Goal: Transaction & Acquisition: Book appointment/travel/reservation

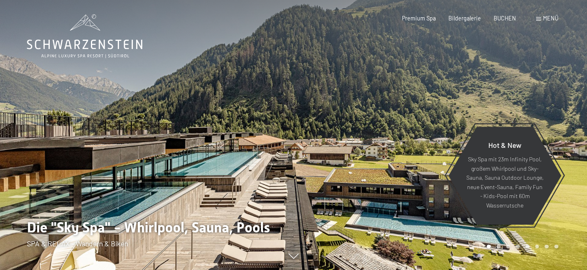
click at [544, 21] on span "Menü" at bounding box center [550, 18] width 15 height 7
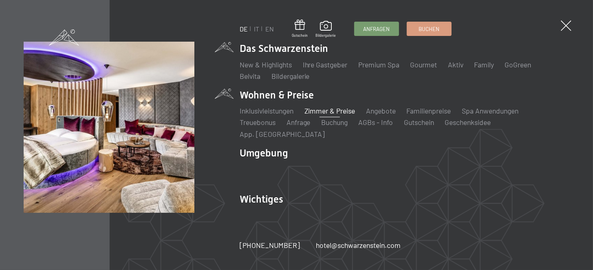
click at [319, 115] on link "Zimmer & Preise" at bounding box center [330, 110] width 51 height 9
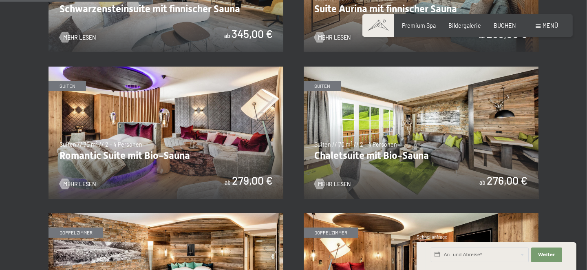
scroll to position [605, 0]
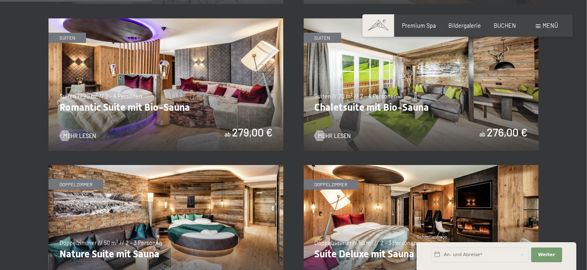
click at [181, 190] on img at bounding box center [166, 231] width 235 height 132
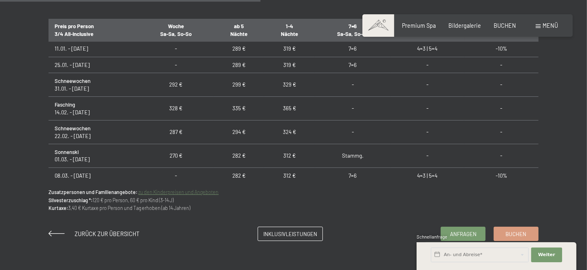
scroll to position [652, 0]
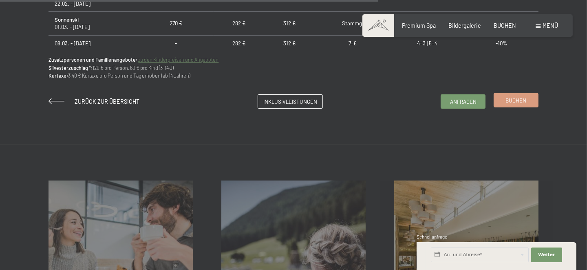
click at [521, 101] on span "Buchen" at bounding box center [516, 100] width 21 height 7
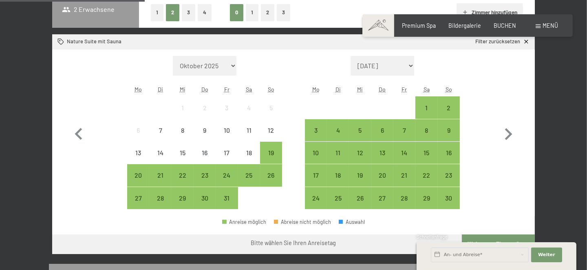
scroll to position [217, 0]
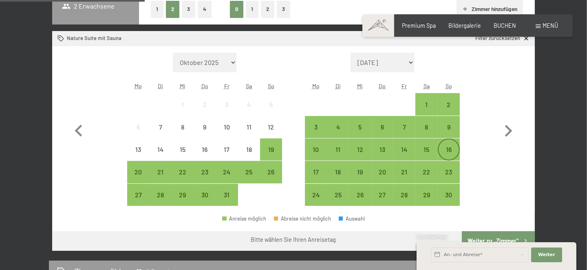
click at [441, 147] on div "16" at bounding box center [449, 156] width 20 height 20
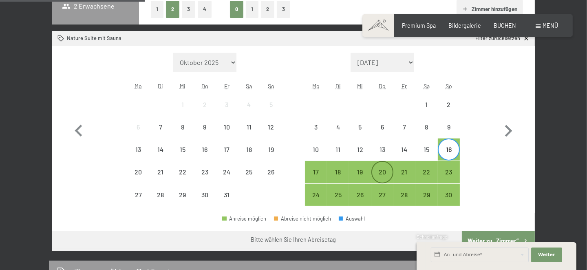
click at [378, 168] on div "20" at bounding box center [382, 178] width 20 height 20
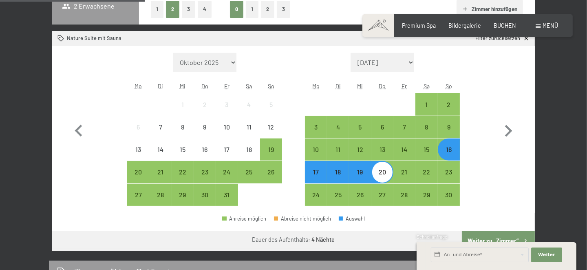
click at [505, 236] on div "Schnellanfrage" at bounding box center [497, 237] width 160 height 8
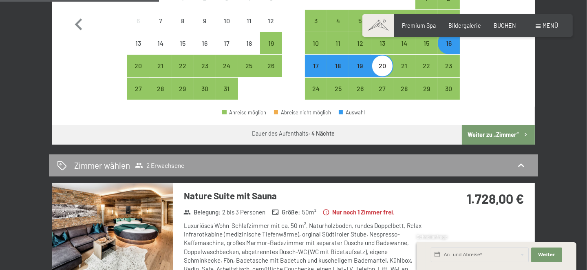
scroll to position [326, 0]
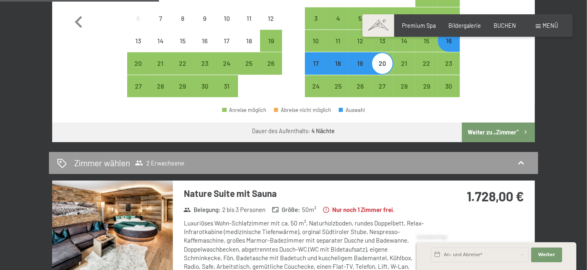
click at [500, 124] on button "Weiter zu „Zimmer“" at bounding box center [498, 132] width 73 height 20
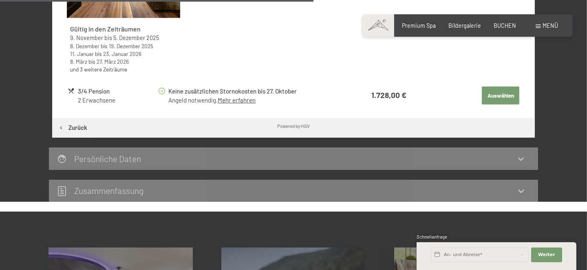
scroll to position [497, 0]
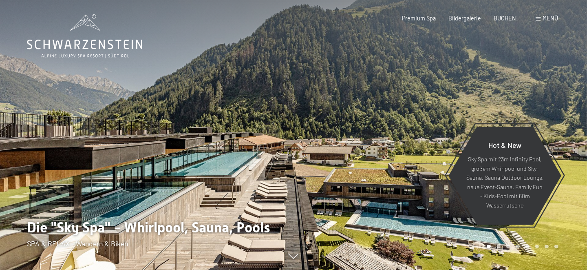
click at [540, 17] on span at bounding box center [538, 19] width 5 height 4
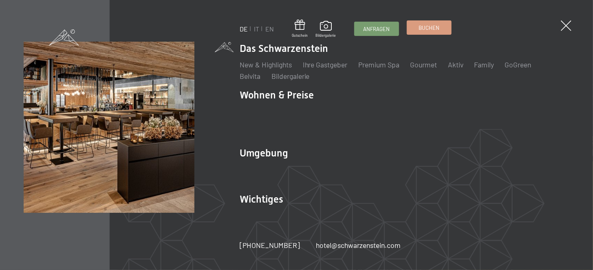
click at [416, 29] on link "Buchen" at bounding box center [429, 27] width 44 height 13
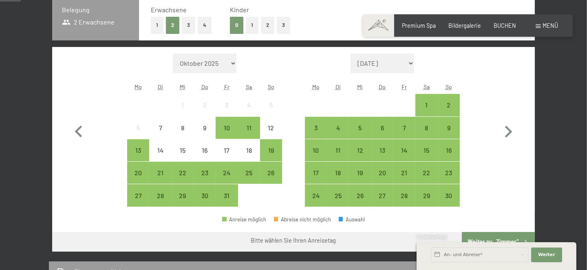
scroll to position [205, 0]
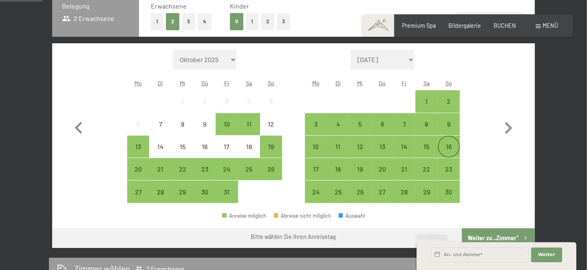
click at [445, 154] on div "16" at bounding box center [449, 153] width 20 height 20
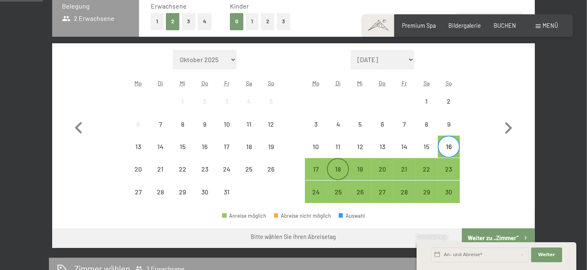
click at [345, 167] on div "18" at bounding box center [338, 176] width 20 height 20
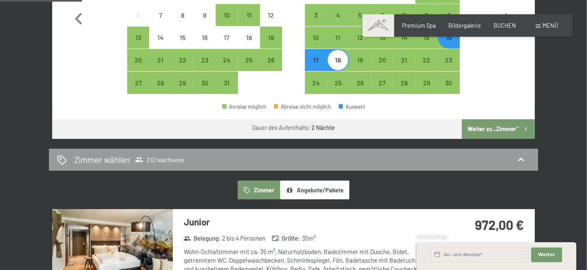
click at [488, 128] on button "Weiter zu „Zimmer“" at bounding box center [498, 129] width 73 height 20
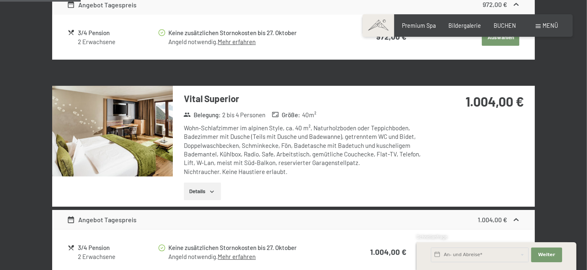
scroll to position [280, 0]
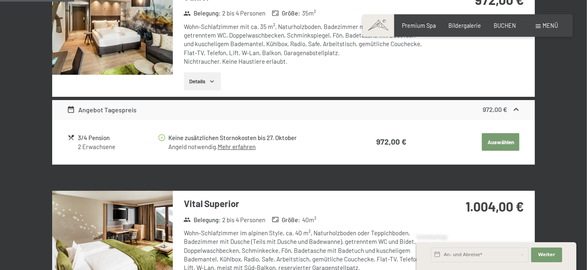
click at [124, 221] on img at bounding box center [112, 235] width 121 height 91
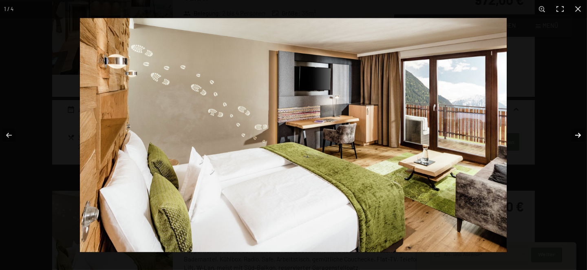
click at [584, 133] on button "button" at bounding box center [573, 135] width 29 height 41
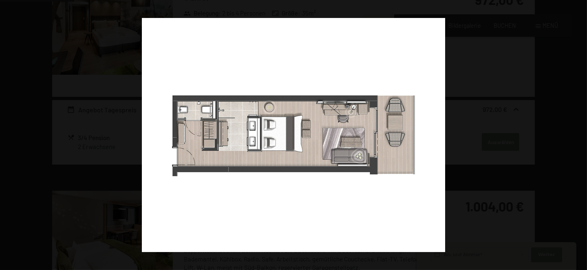
click at [584, 133] on button "button" at bounding box center [573, 135] width 29 height 41
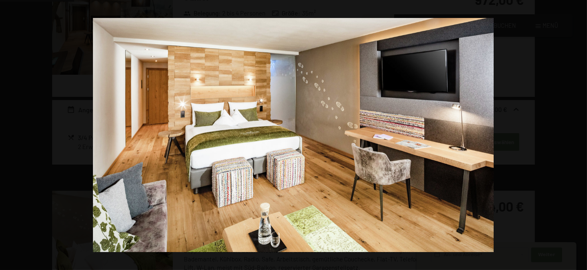
click at [584, 133] on button "button" at bounding box center [573, 135] width 29 height 41
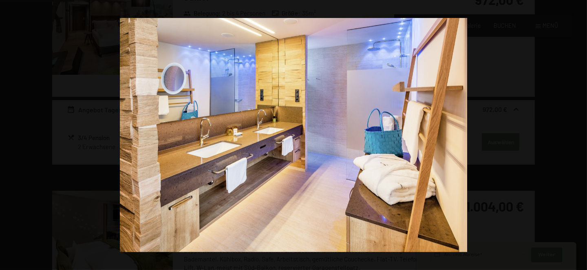
click at [584, 133] on button "button" at bounding box center [573, 135] width 29 height 41
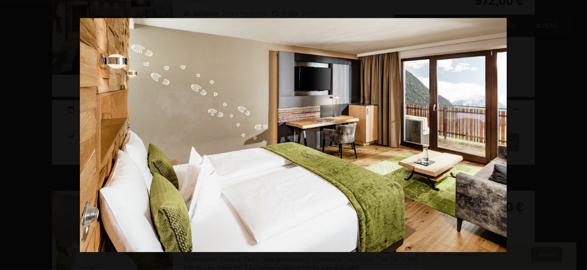
click at [584, 133] on button "button" at bounding box center [573, 135] width 29 height 41
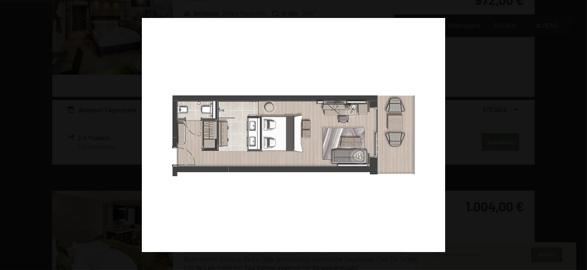
click at [584, 133] on button "button" at bounding box center [573, 135] width 29 height 41
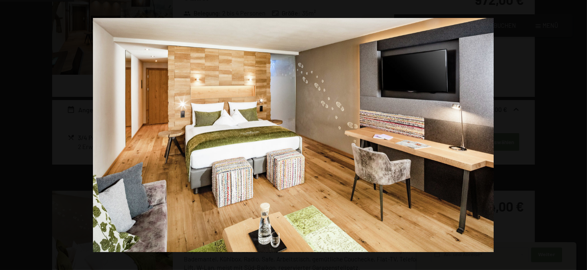
click at [584, 133] on button "button" at bounding box center [573, 135] width 29 height 41
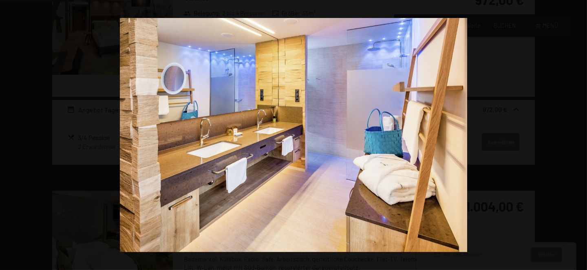
click at [584, 133] on button "button" at bounding box center [573, 135] width 29 height 41
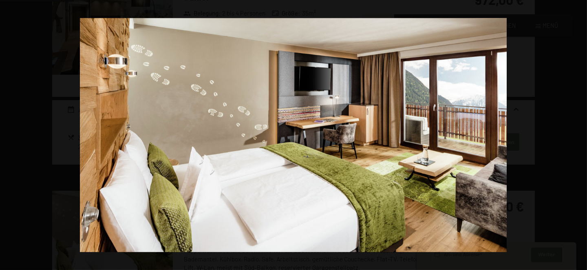
click at [584, 133] on button "button" at bounding box center [573, 135] width 29 height 41
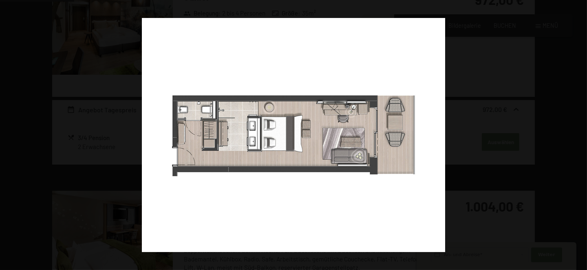
click at [584, 133] on button "button" at bounding box center [573, 135] width 29 height 41
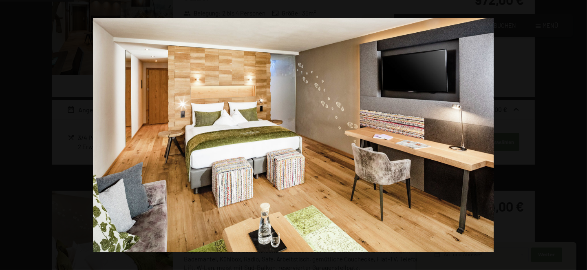
click at [584, 133] on button "button" at bounding box center [573, 135] width 29 height 41
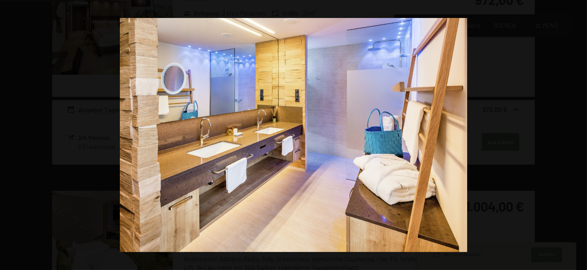
click at [584, 133] on button "button" at bounding box center [573, 135] width 29 height 41
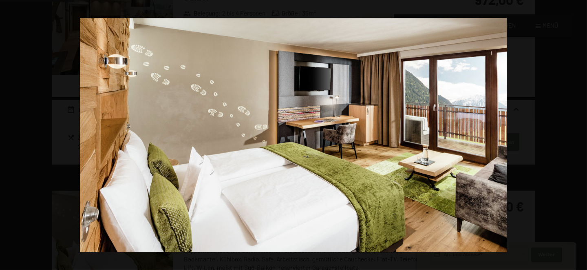
click at [584, 133] on button "button" at bounding box center [573, 135] width 29 height 41
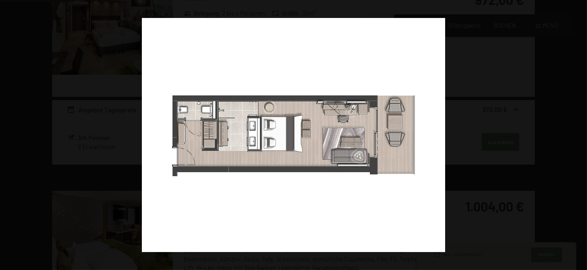
click at [584, 133] on button "button" at bounding box center [573, 135] width 29 height 41
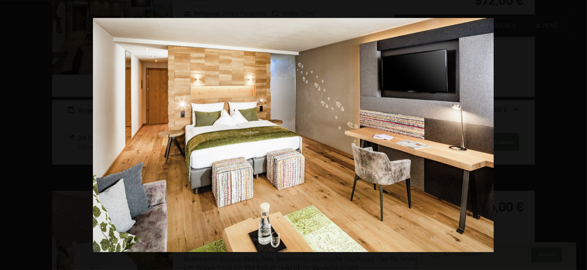
click at [584, 133] on button "button" at bounding box center [573, 135] width 29 height 41
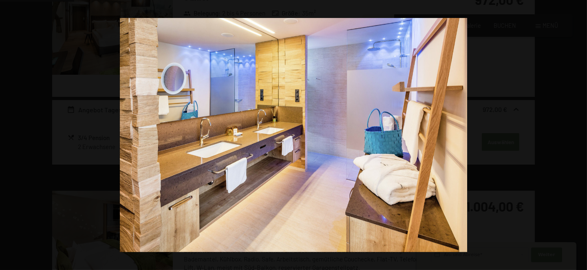
click at [584, 133] on button "button" at bounding box center [573, 135] width 29 height 41
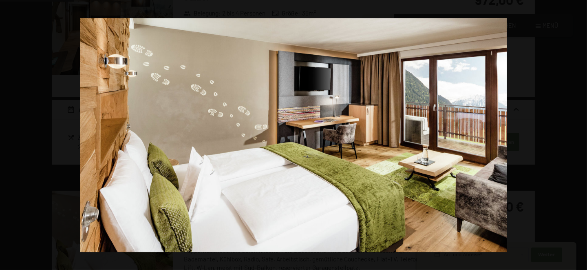
click at [584, 133] on button "button" at bounding box center [573, 135] width 29 height 41
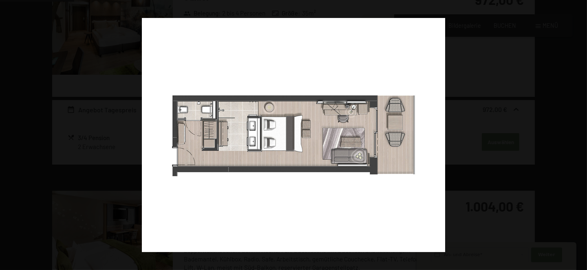
click at [584, 133] on button "button" at bounding box center [573, 135] width 29 height 41
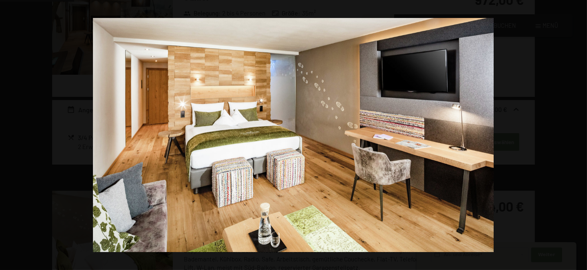
click at [584, 133] on button "button" at bounding box center [573, 135] width 29 height 41
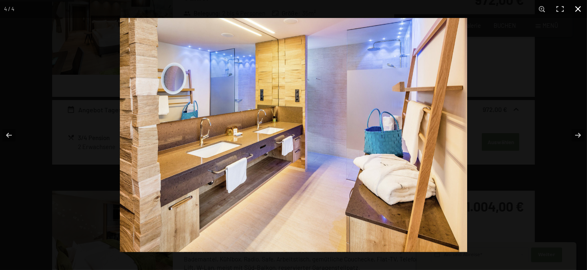
click at [582, 7] on button "button" at bounding box center [578, 9] width 18 height 18
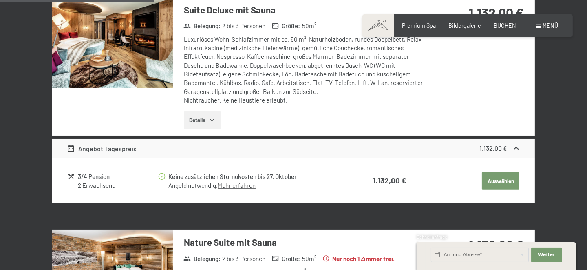
scroll to position [253, 0]
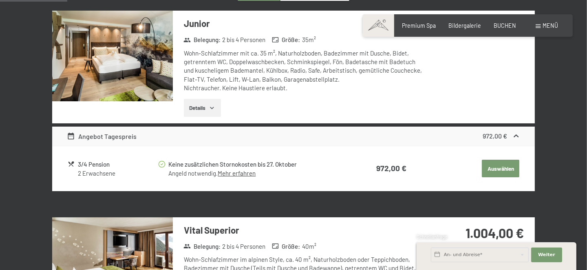
click at [377, 29] on span at bounding box center [379, 25] width 32 height 22
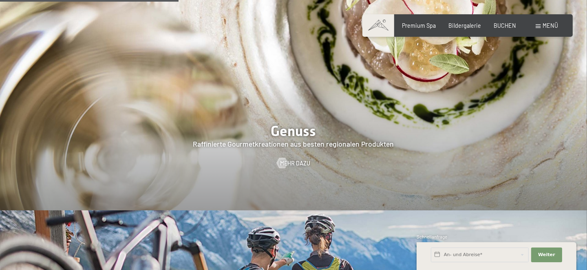
scroll to position [1305, 0]
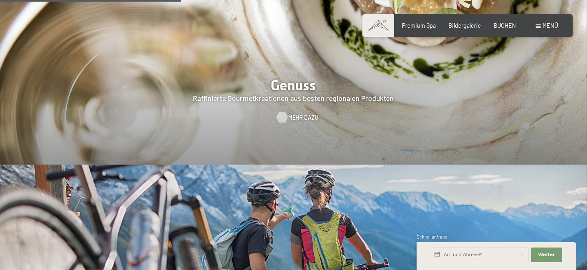
click at [293, 113] on span "Mehr dazu" at bounding box center [303, 117] width 30 height 8
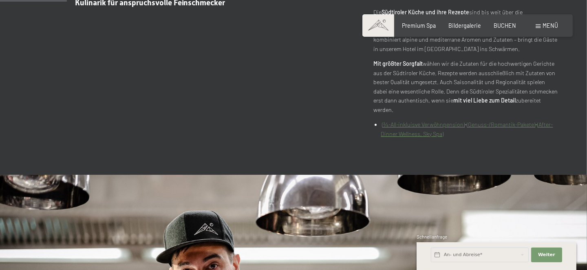
scroll to position [326, 0]
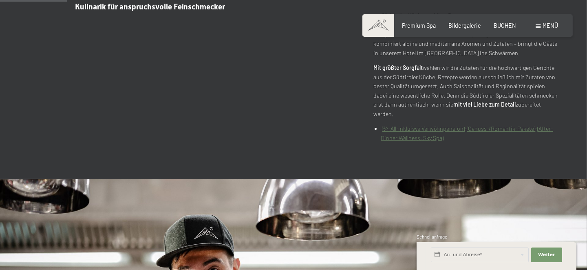
click at [431, 129] on link "(After-Dinner Wellness, Sky Spa)" at bounding box center [467, 133] width 172 height 16
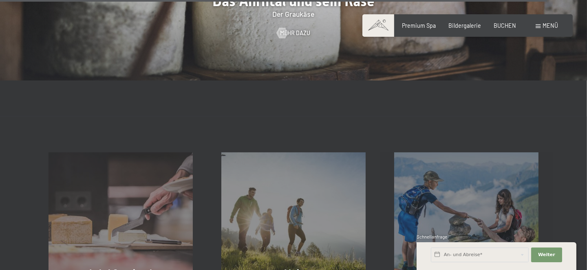
scroll to position [2175, 0]
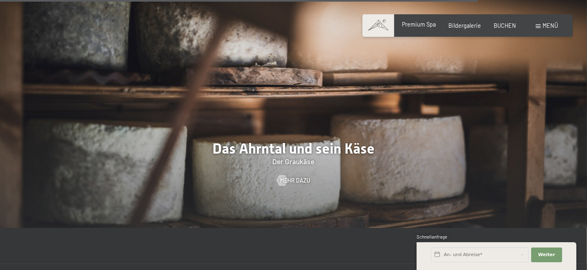
click at [425, 23] on span "Premium Spa" at bounding box center [419, 24] width 34 height 7
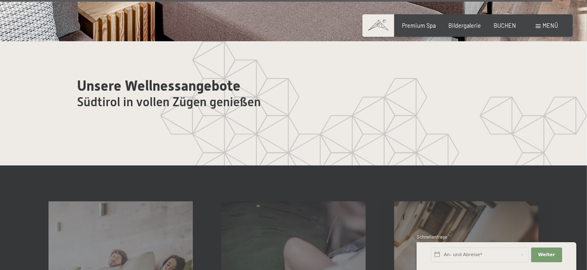
scroll to position [4241, 0]
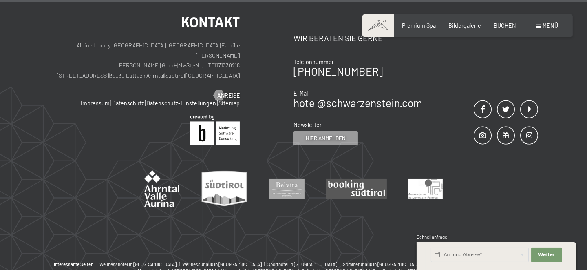
scroll to position [4469, 0]
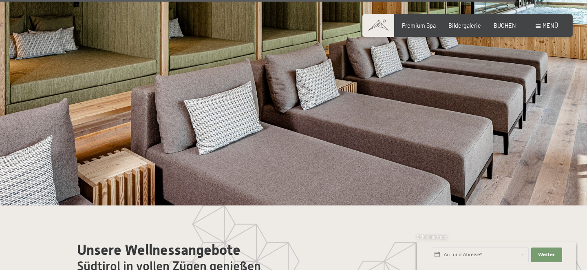
click at [555, 28] on span "Menü" at bounding box center [550, 25] width 15 height 7
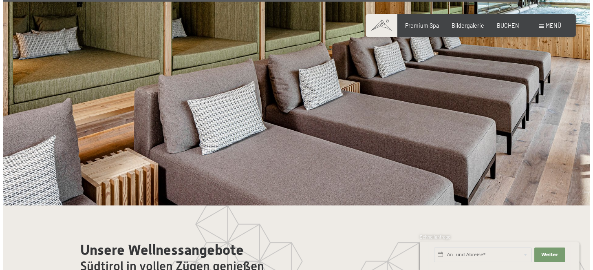
scroll to position [3936, 0]
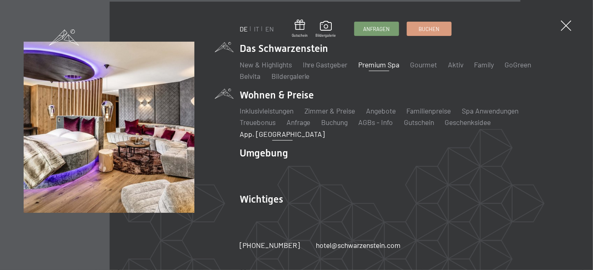
click at [325, 130] on link "App. [GEOGRAPHIC_DATA]" at bounding box center [282, 133] width 85 height 9
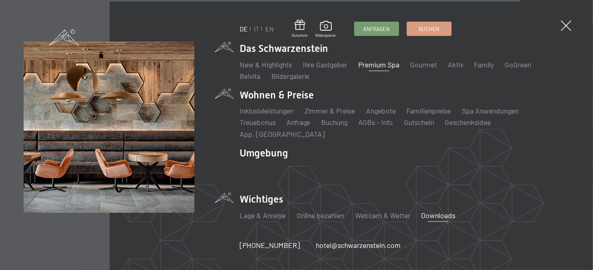
click at [436, 210] on link "Downloads" at bounding box center [438, 214] width 34 height 9
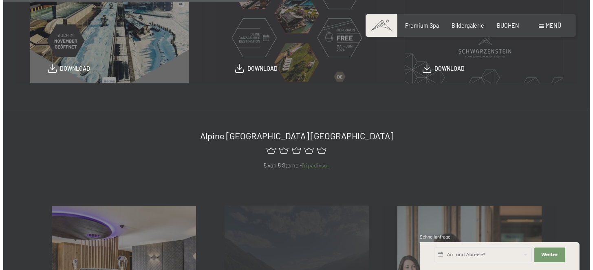
scroll to position [217, 0]
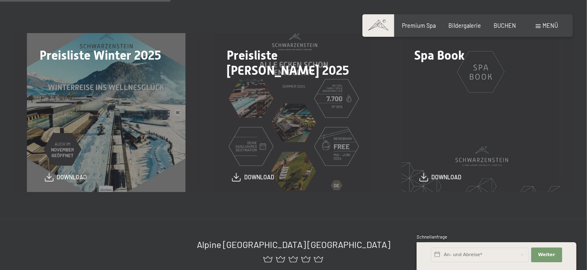
click at [554, 28] on span "Menü" at bounding box center [550, 25] width 15 height 7
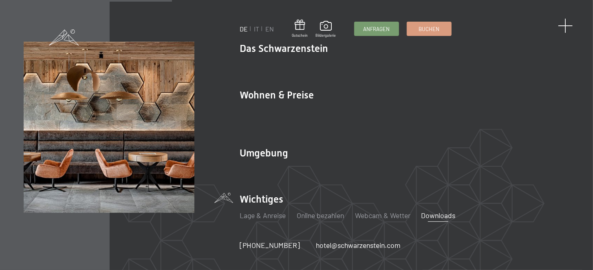
click at [562, 21] on div "DE IT EN Gutschein Bildergalerie Anfragen Buchen DE IT EN Das Schwarzenstein Ne…" at bounding box center [296, 135] width 593 height 270
click at [564, 26] on span at bounding box center [566, 25] width 15 height 15
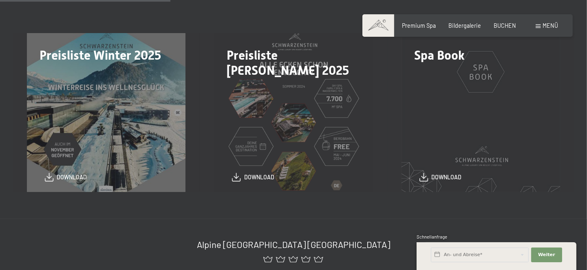
click at [543, 27] on div "Menü" at bounding box center [547, 26] width 22 height 8
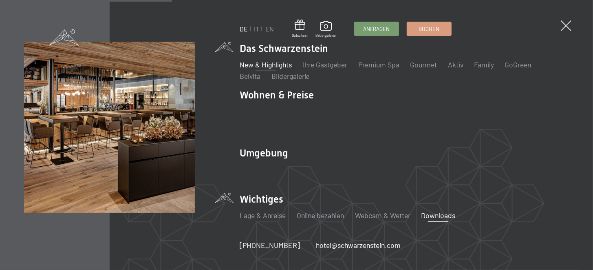
click at [283, 69] on link "New & Highlights" at bounding box center [266, 64] width 52 height 9
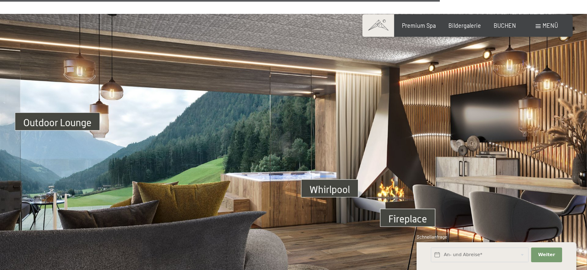
scroll to position [2284, 0]
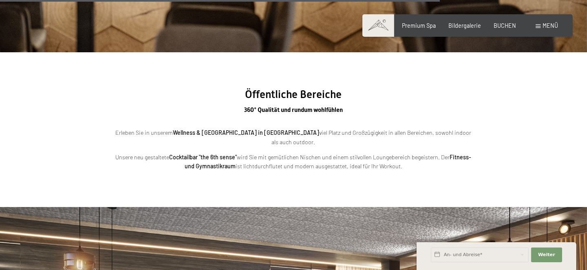
click at [549, 30] on div "Buchen Anfragen Premium Spa Bildergalerie BUCHEN Menü DE IT EN Gutschein Bilder…" at bounding box center [467, 26] width 181 height 8
click at [549, 26] on span "Menü" at bounding box center [550, 25] width 15 height 7
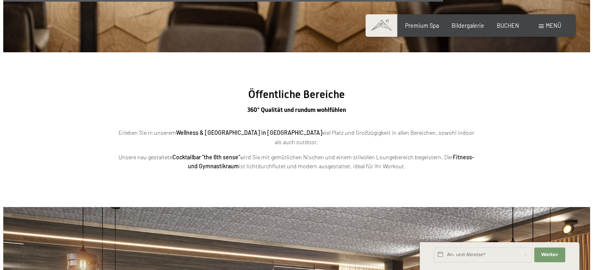
scroll to position [2294, 0]
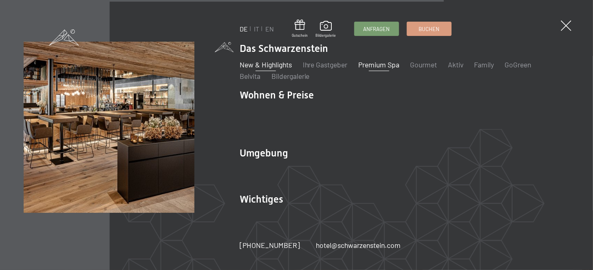
click at [374, 67] on link "Premium Spa" at bounding box center [378, 64] width 41 height 9
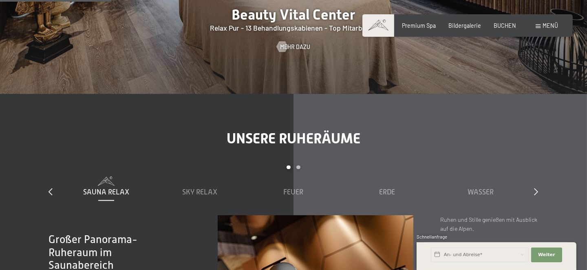
scroll to position [979, 0]
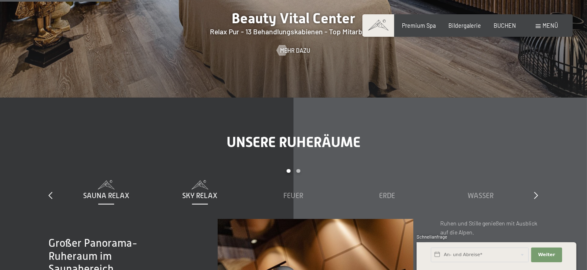
click at [197, 191] on span "Sky Relax" at bounding box center [199, 195] width 35 height 8
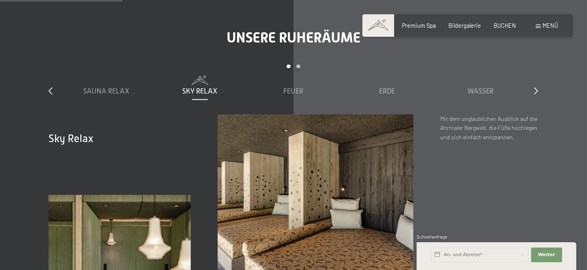
scroll to position [1087, 0]
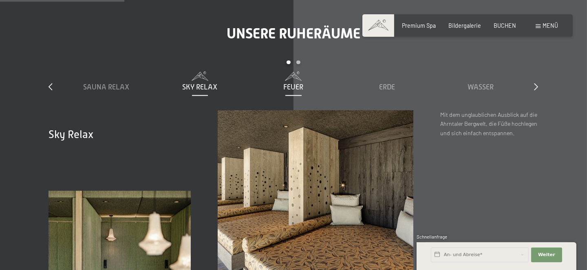
click at [280, 82] on div "Feuer" at bounding box center [293, 87] width 86 height 10
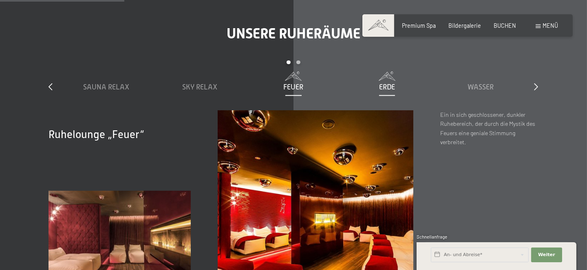
click at [384, 83] on span "Erde" at bounding box center [387, 87] width 16 height 8
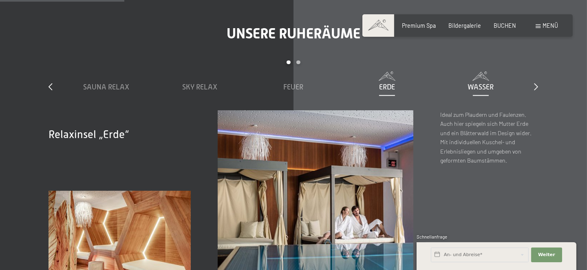
click at [494, 83] on span "Wasser" at bounding box center [481, 87] width 26 height 8
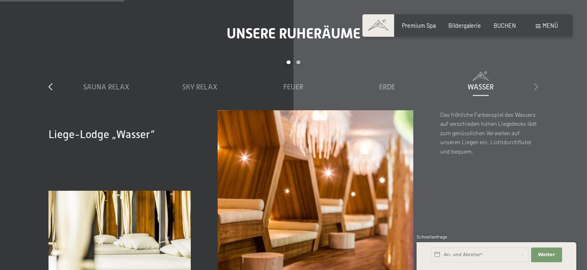
click at [536, 83] on icon at bounding box center [537, 86] width 4 height 7
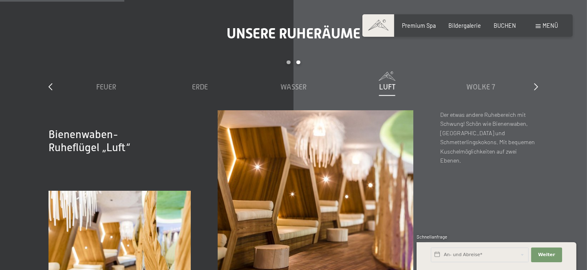
click at [388, 83] on span "Luft" at bounding box center [387, 87] width 16 height 8
click at [389, 83] on span "Wasser" at bounding box center [387, 87] width 26 height 8
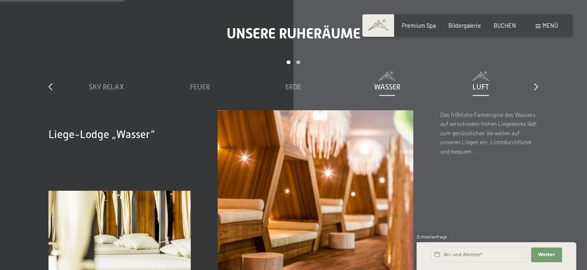
click at [479, 83] on span "Luft" at bounding box center [481, 87] width 16 height 8
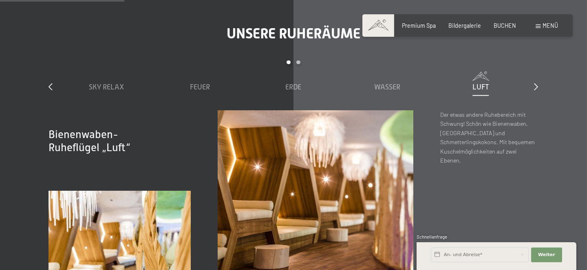
click at [534, 63] on div "slide 2 to 6 of 7 Sauna Relax Sky Relax Feuer Erde Wasser Luft Wolke 7" at bounding box center [294, 85] width 490 height 50
click at [537, 83] on icon at bounding box center [537, 86] width 4 height 7
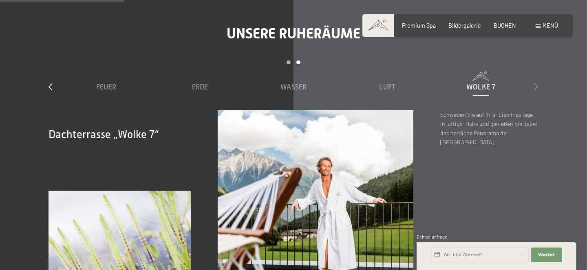
click at [537, 83] on icon at bounding box center [537, 86] width 4 height 7
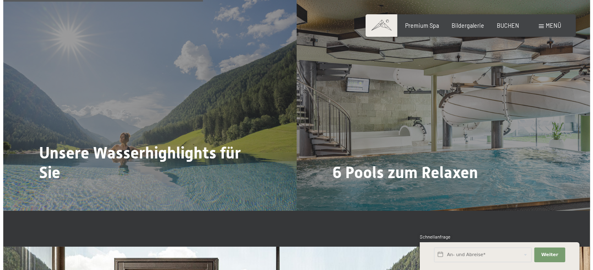
scroll to position [1740, 0]
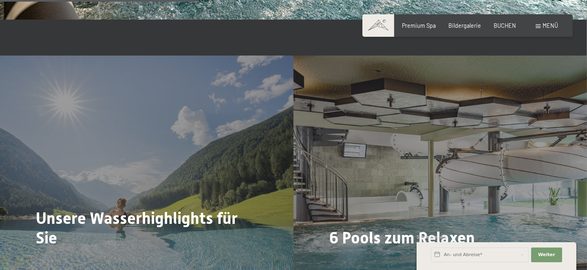
click at [47, 258] on div "Mehr dazu" at bounding box center [53, 262] width 34 height 8
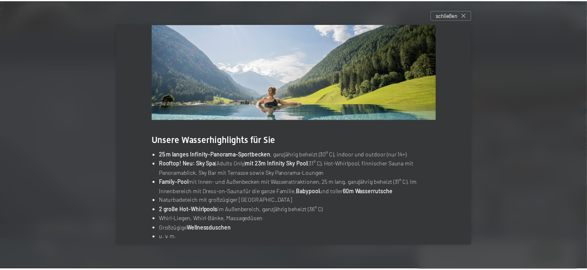
scroll to position [56, 0]
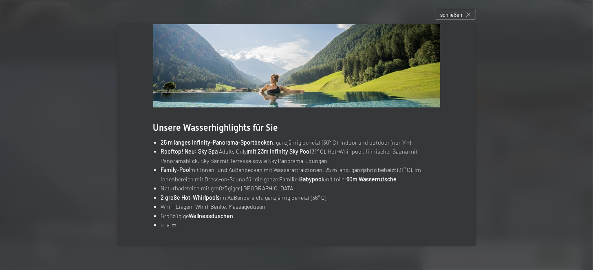
click at [556, 193] on div at bounding box center [296, 135] width 593 height 270
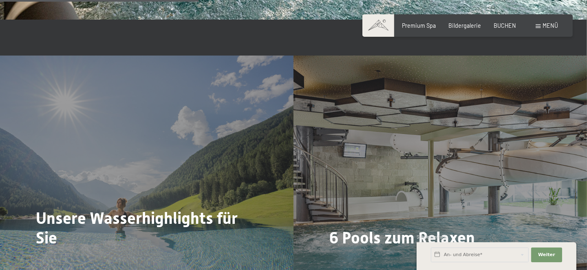
click at [553, 27] on span "Menü" at bounding box center [550, 25] width 15 height 7
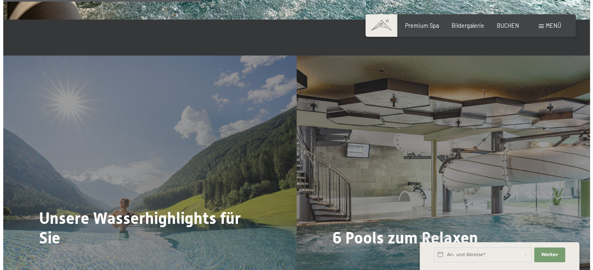
scroll to position [1748, 0]
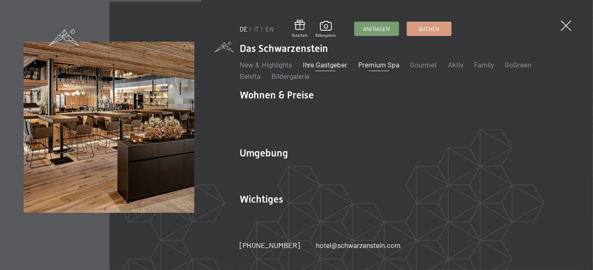
click at [330, 69] on link "Ihre Gastgeber" at bounding box center [325, 64] width 45 height 9
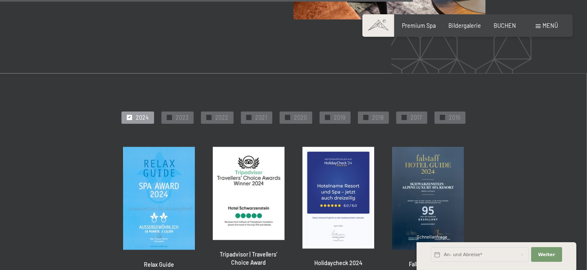
scroll to position [1740, 0]
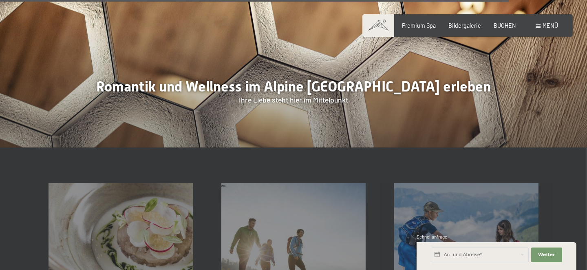
click at [542, 25] on div "Menü" at bounding box center [547, 26] width 22 height 8
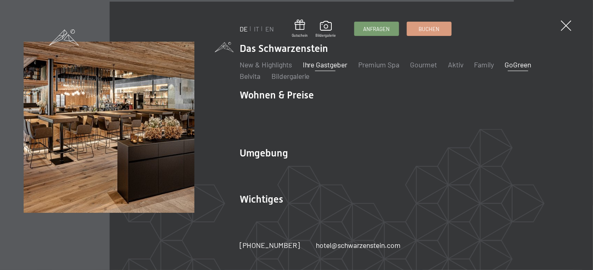
scroll to position [2197, 0]
click at [425, 69] on link "Gourmet" at bounding box center [423, 64] width 27 height 9
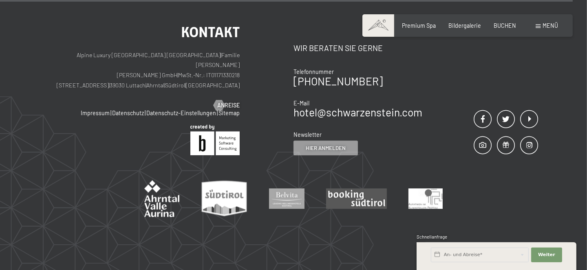
scroll to position [2674, 0]
